Goal: Information Seeking & Learning: Learn about a topic

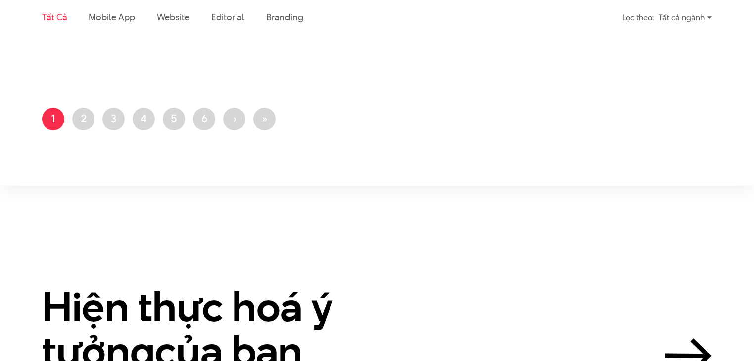
scroll to position [2020, 0]
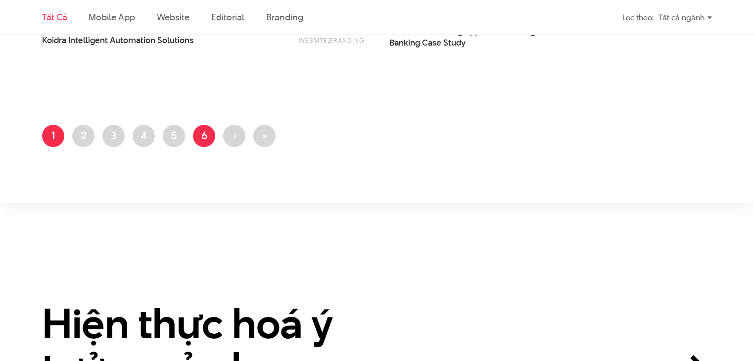
click at [205, 139] on link "Trang 6" at bounding box center [204, 136] width 22 height 22
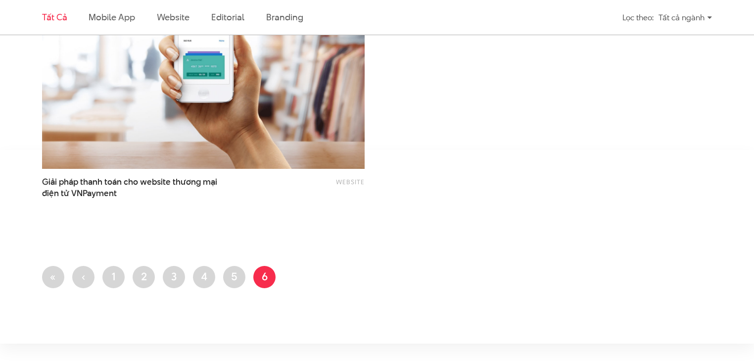
scroll to position [1901, 0]
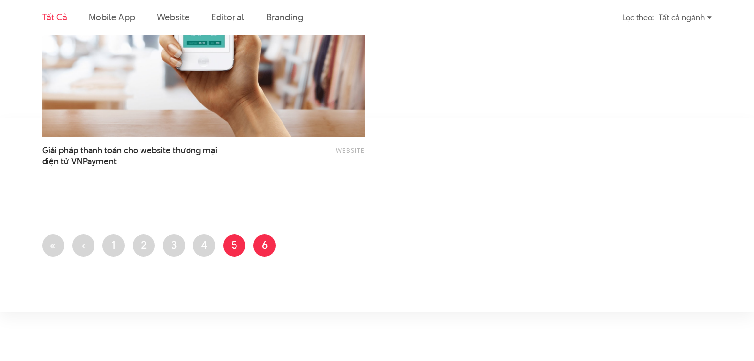
click at [235, 245] on link "Trang 5" at bounding box center [234, 245] width 22 height 22
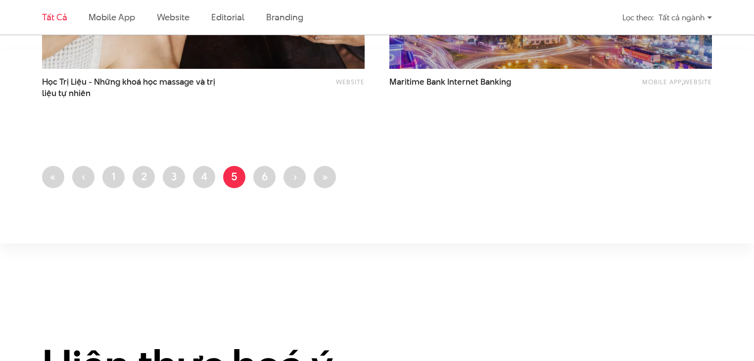
scroll to position [2020, 0]
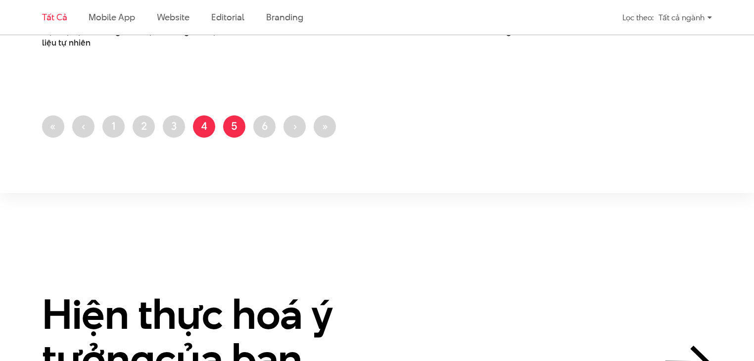
click at [207, 127] on link "Trang 4" at bounding box center [204, 126] width 22 height 22
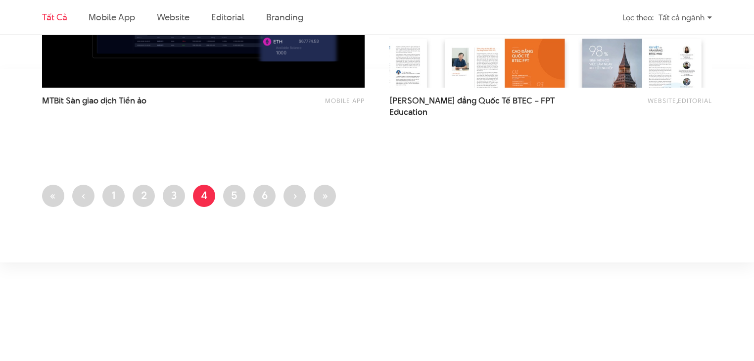
scroll to position [1980, 0]
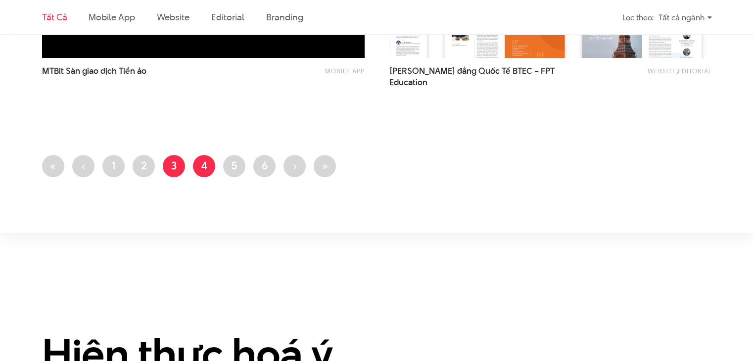
click at [172, 165] on link "Trang 3" at bounding box center [174, 166] width 22 height 22
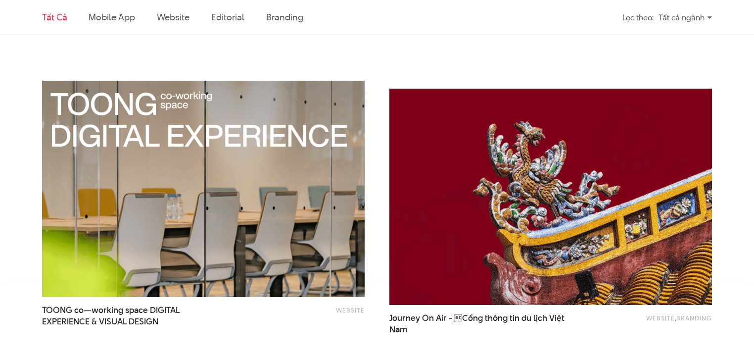
scroll to position [1822, 0]
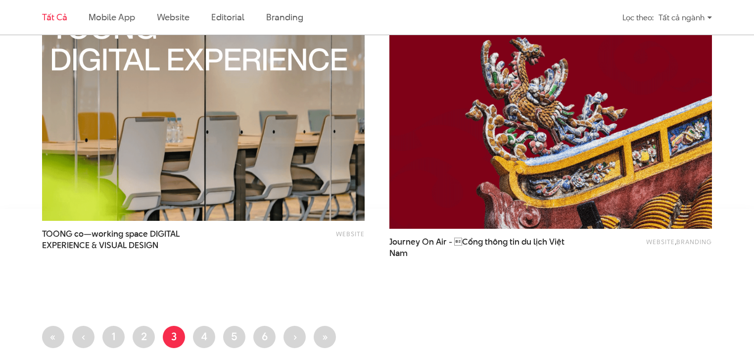
click at [498, 209] on img at bounding box center [550, 120] width 355 height 238
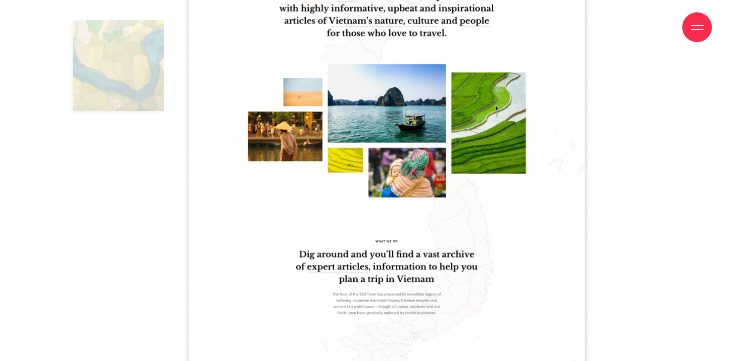
scroll to position [4752, 0]
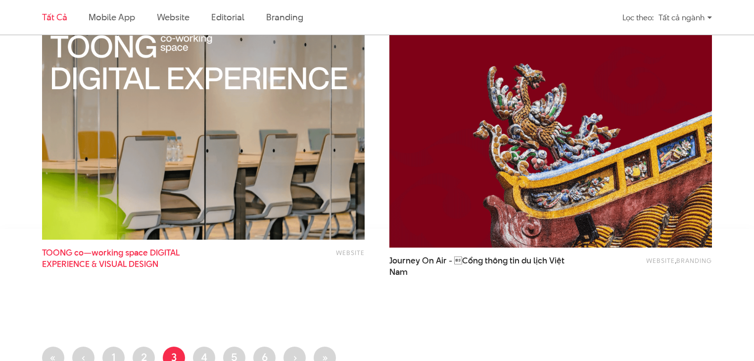
scroll to position [1861, 0]
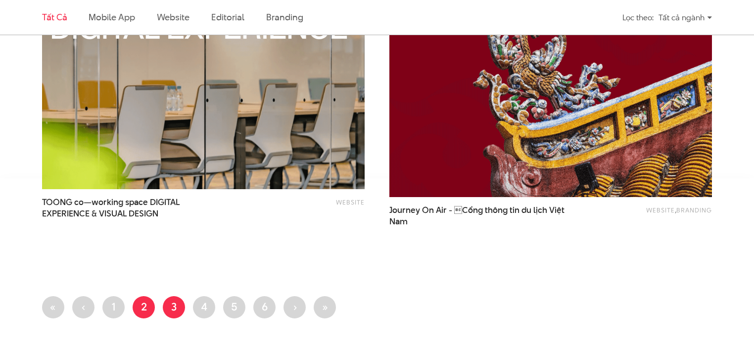
click at [150, 306] on link "Trang 2" at bounding box center [144, 307] width 22 height 22
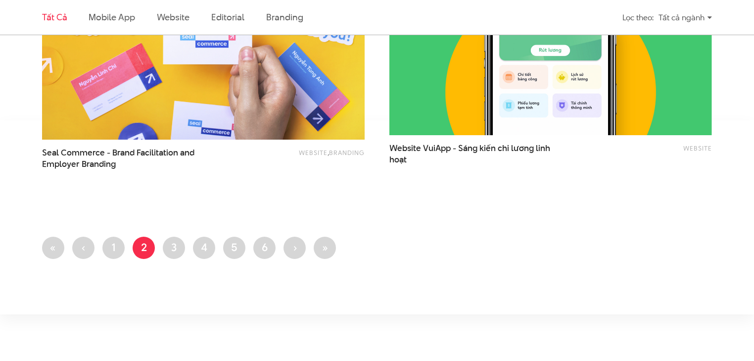
scroll to position [2020, 0]
